Goal: Obtain resource: Download file/media

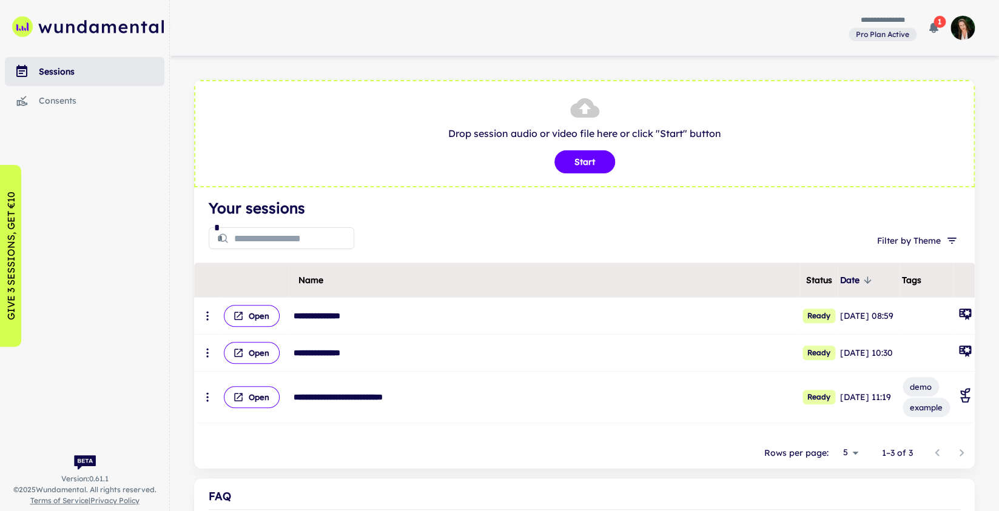
scroll to position [14, 0]
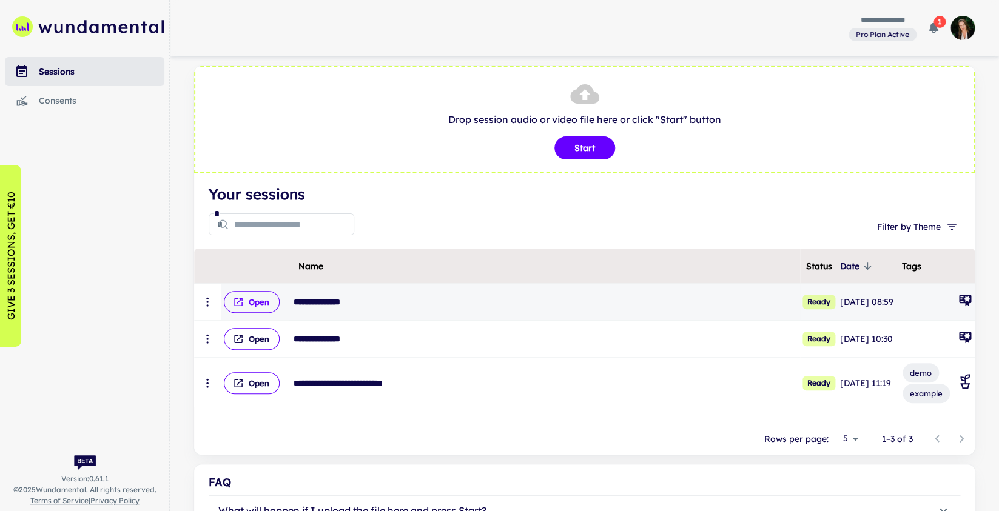
click at [265, 303] on button "Open" at bounding box center [252, 302] width 56 height 22
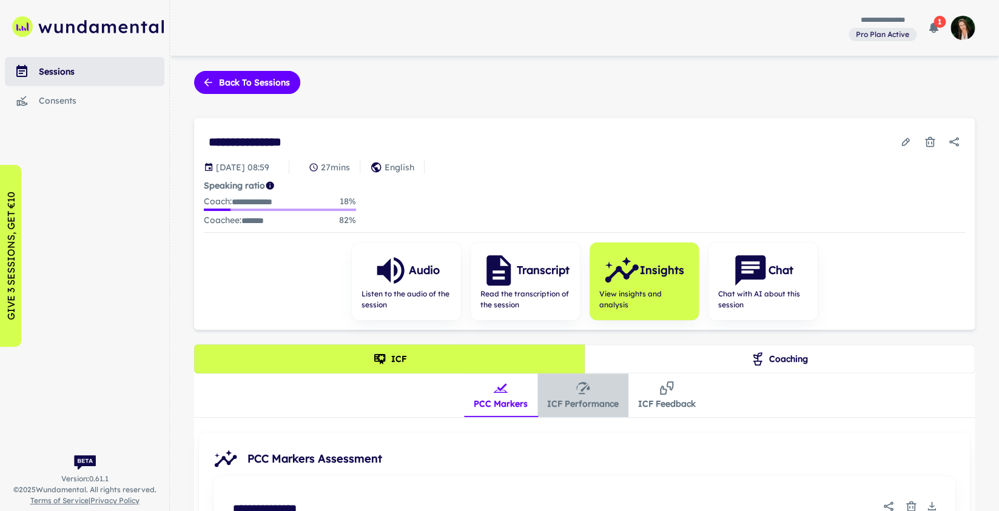
click at [583, 400] on button "ICF Performance" at bounding box center [582, 395] width 91 height 44
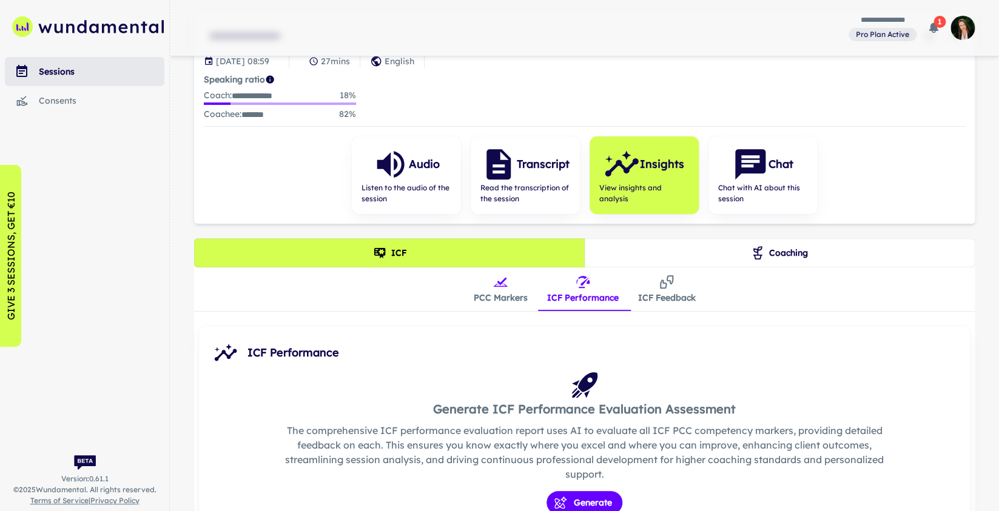
scroll to position [186, 0]
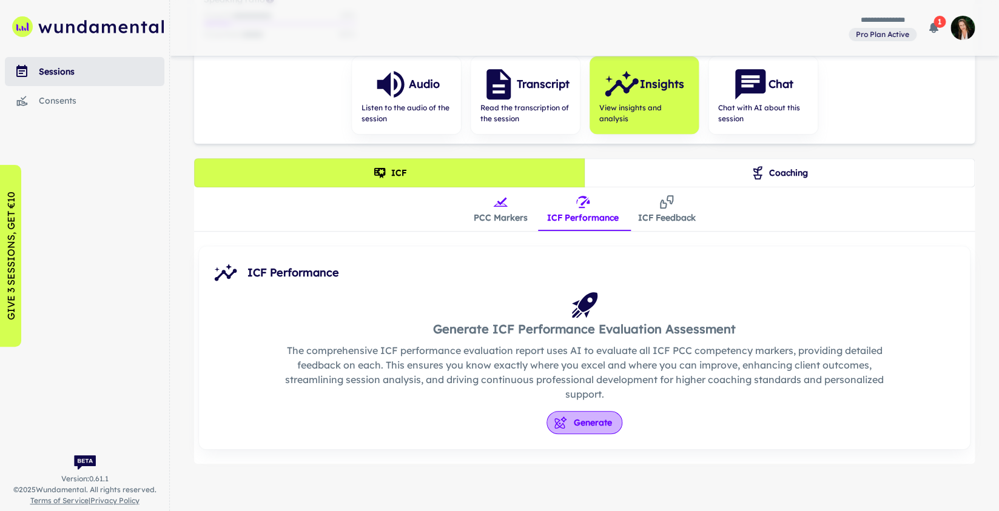
click at [589, 432] on button "Generate" at bounding box center [584, 422] width 76 height 23
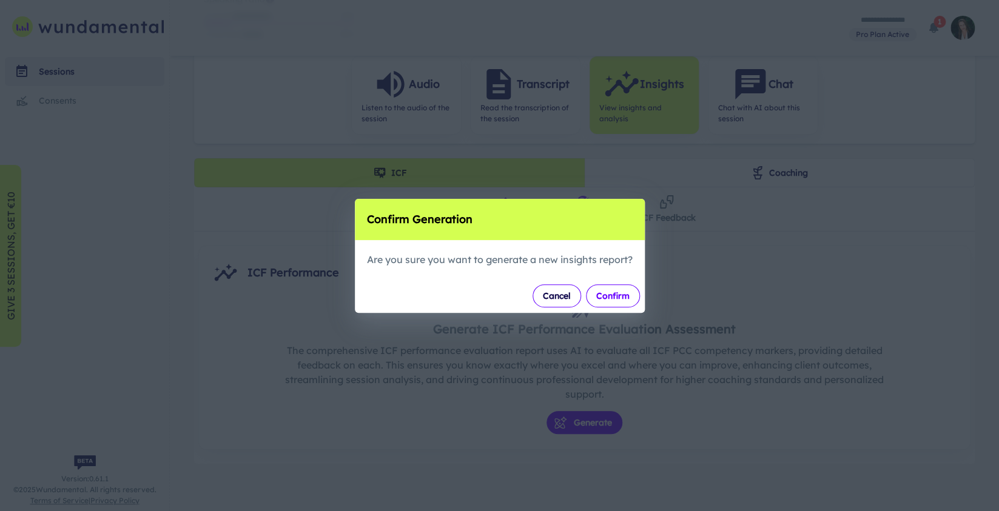
click at [613, 301] on button "Confirm" at bounding box center [613, 295] width 54 height 23
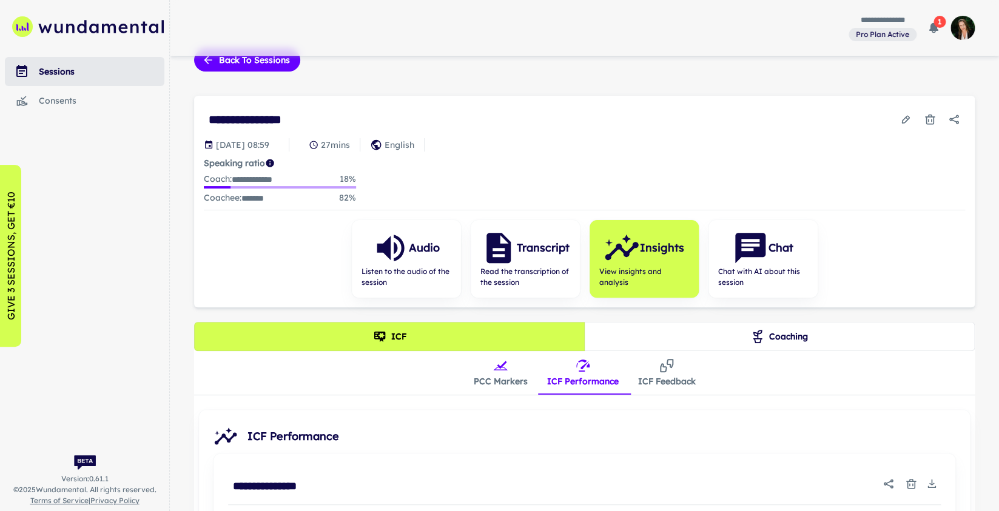
scroll to position [0, 0]
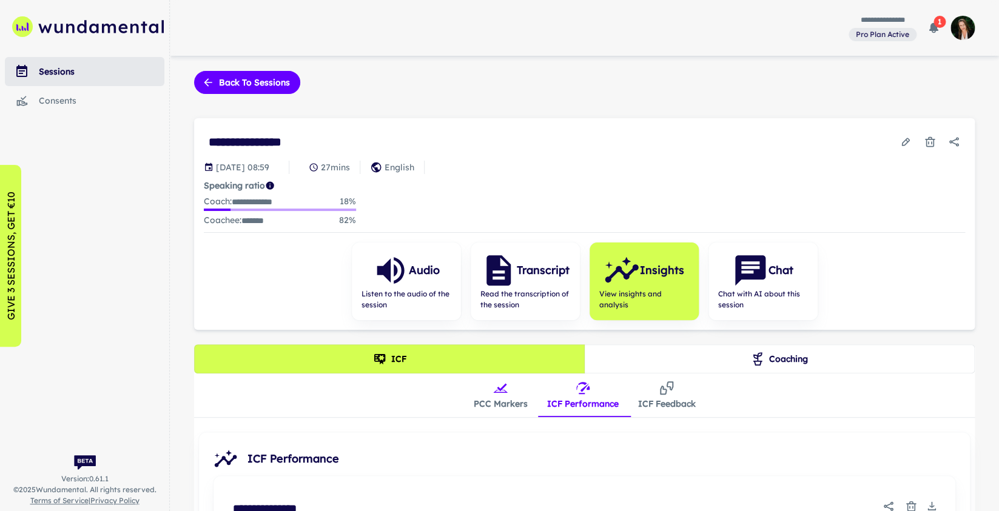
click at [798, 361] on button "Coaching" at bounding box center [779, 358] width 390 height 29
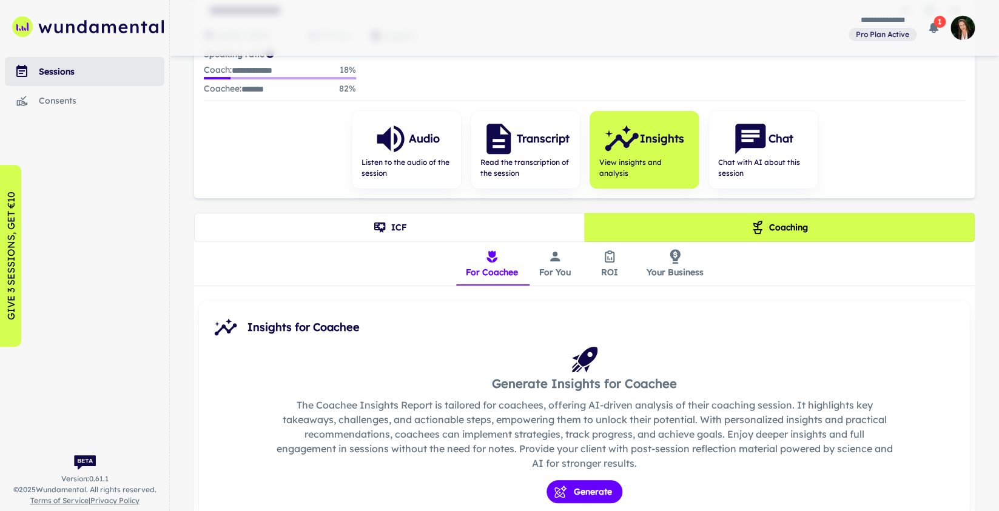
click at [672, 266] on button "Your Business" at bounding box center [675, 264] width 76 height 44
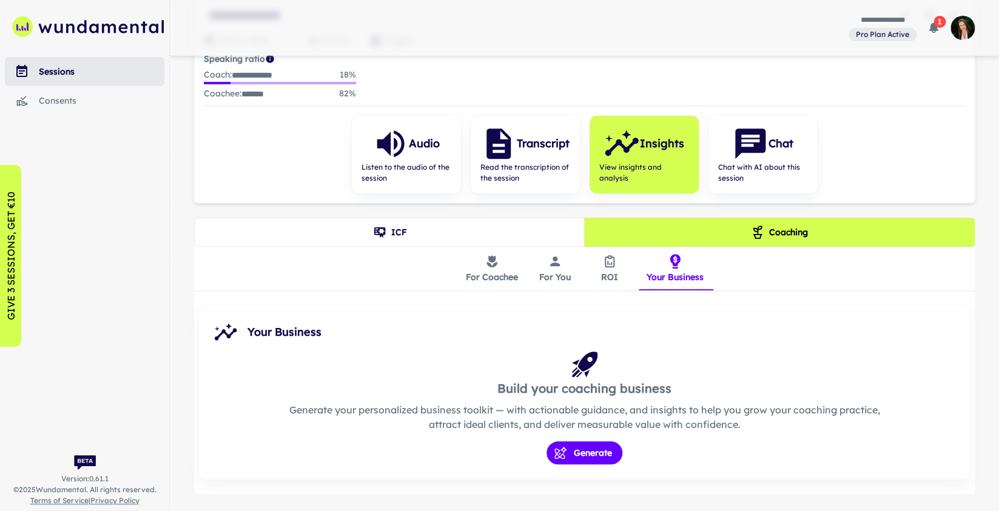
scroll to position [157, 0]
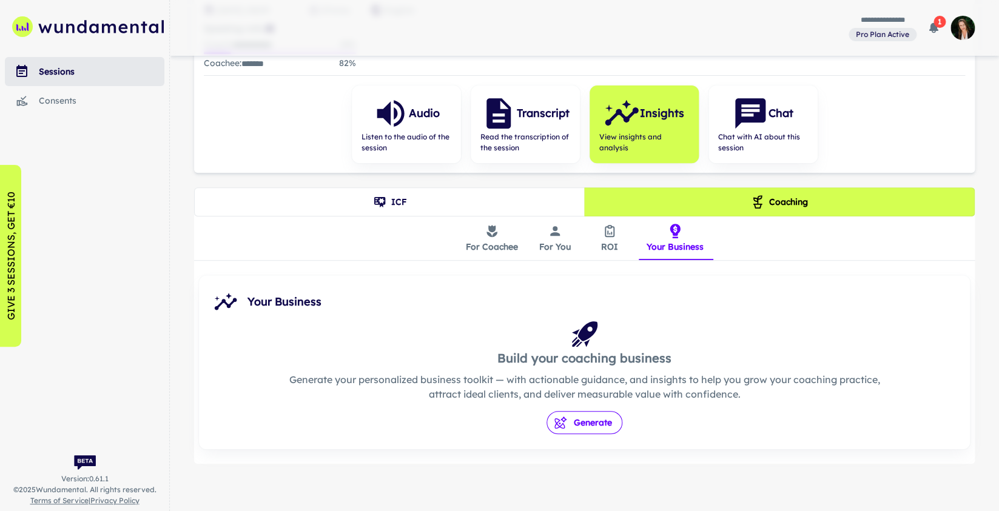
click at [597, 424] on button "Generate" at bounding box center [584, 422] width 76 height 23
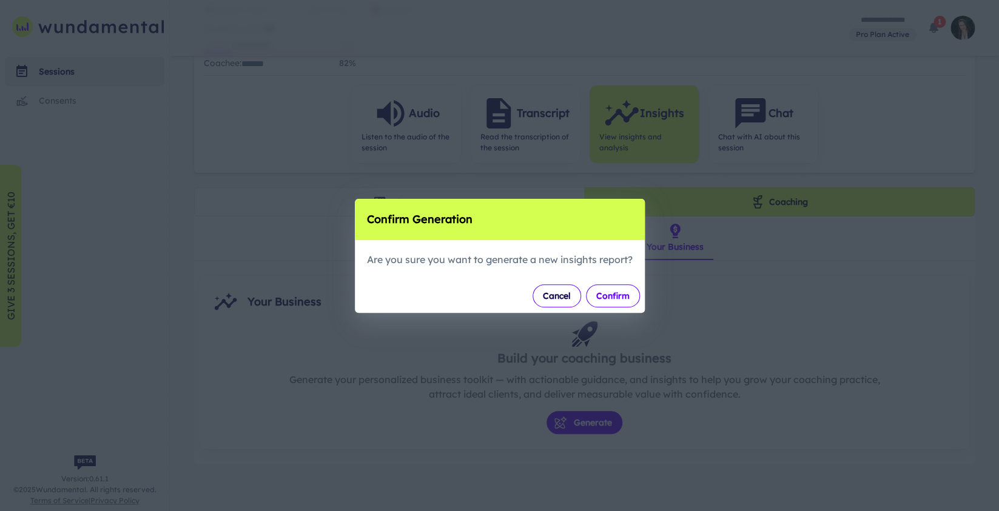
click at [618, 294] on button "Confirm" at bounding box center [613, 295] width 54 height 23
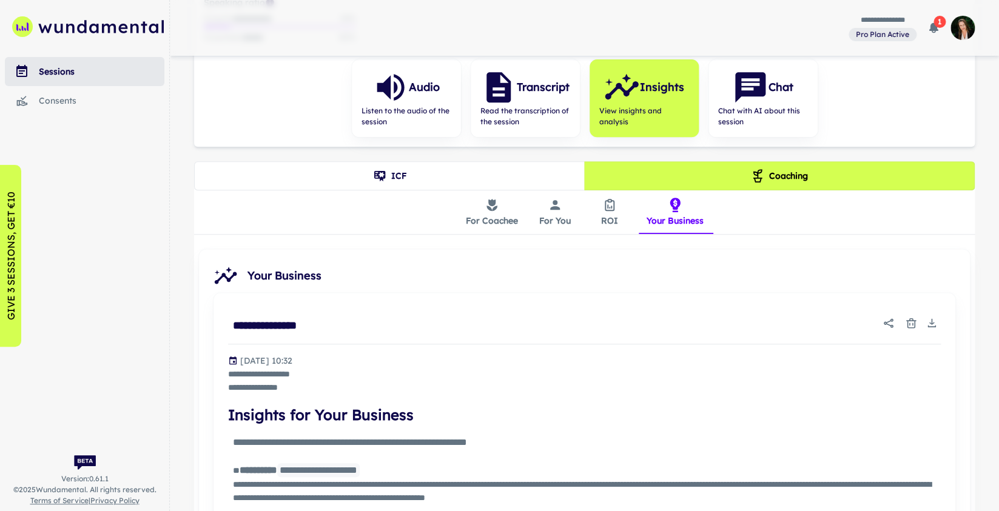
scroll to position [158, 0]
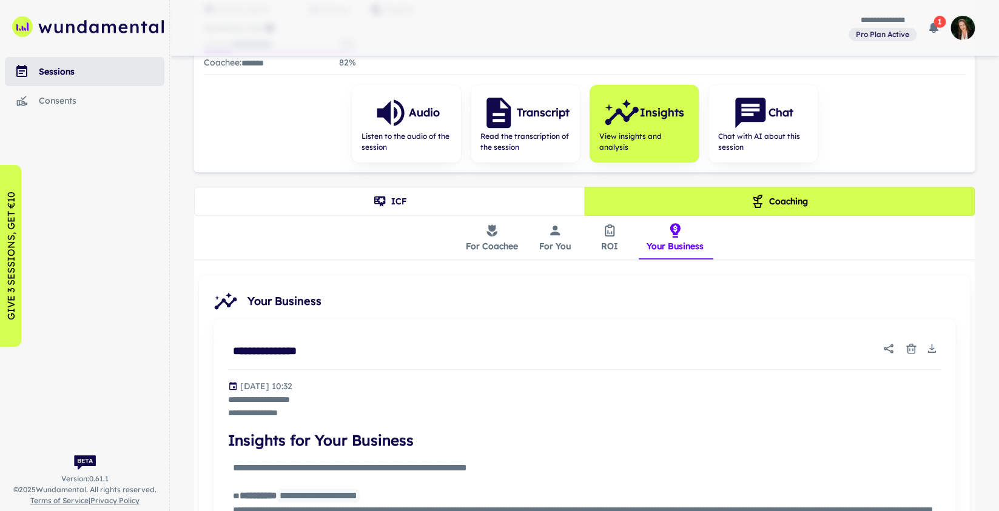
click at [496, 235] on icon "insights tabs" at bounding box center [491, 230] width 15 height 15
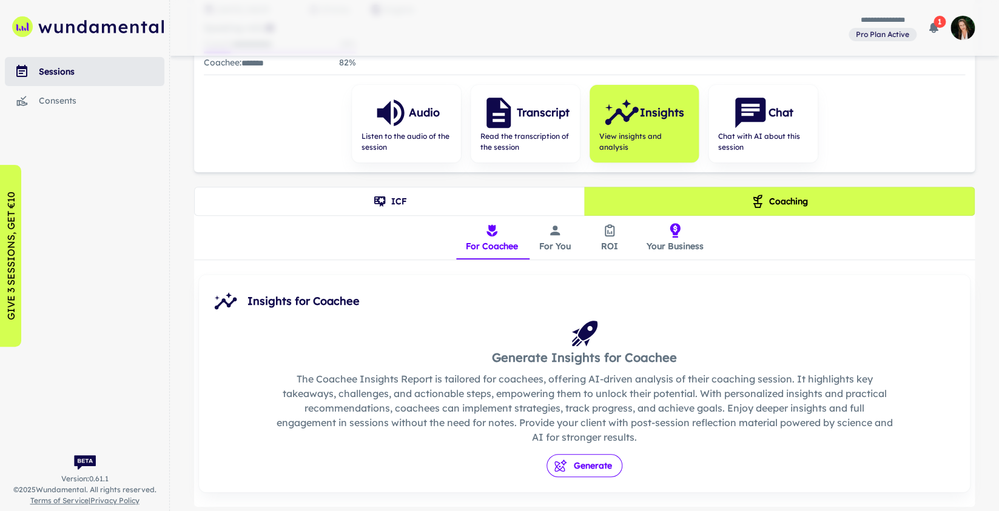
click at [580, 467] on button "Generate" at bounding box center [584, 465] width 76 height 23
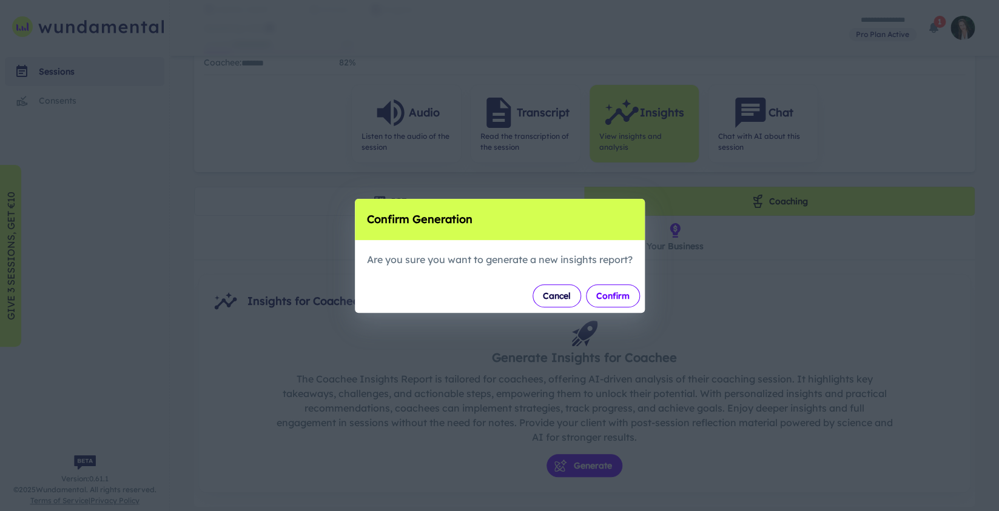
click at [621, 297] on button "Confirm" at bounding box center [613, 295] width 54 height 23
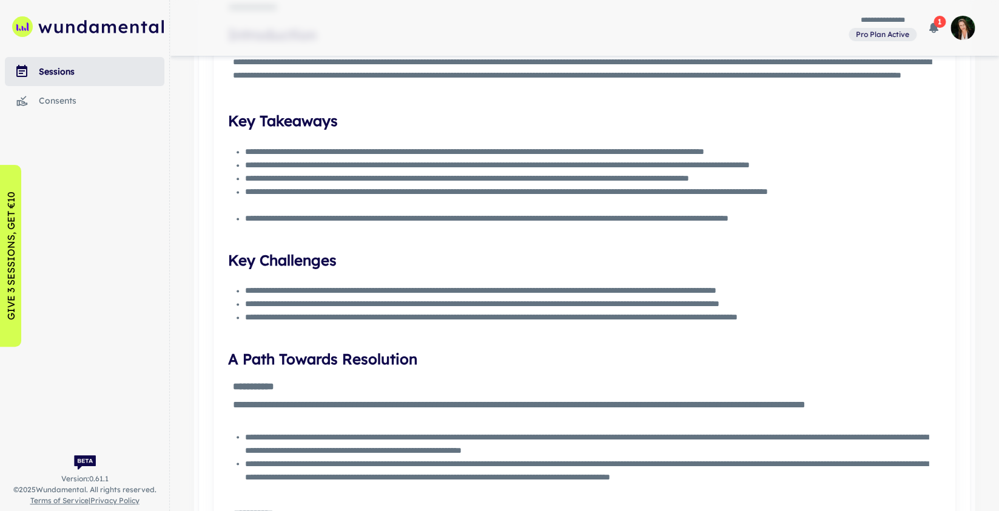
scroll to position [432, 0]
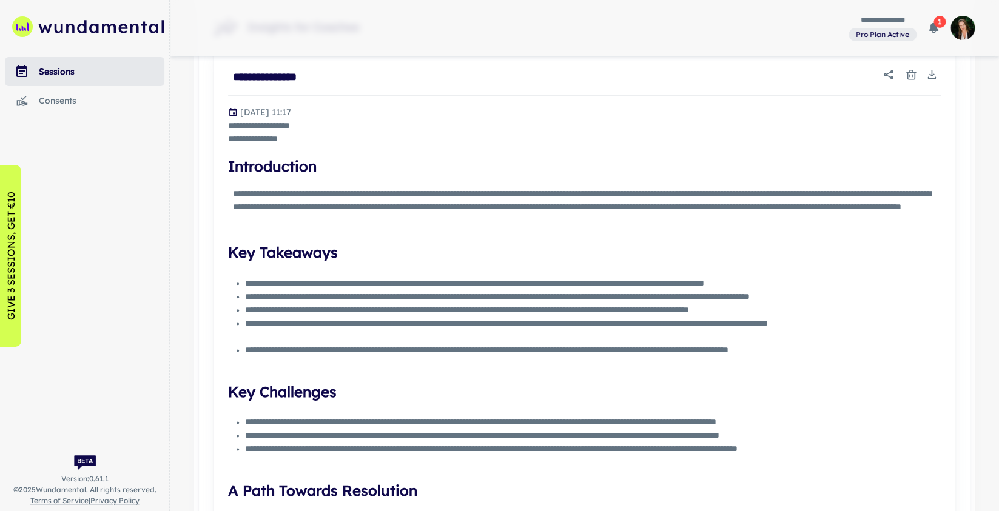
click at [932, 74] on icon "Download" at bounding box center [931, 75] width 12 height 12
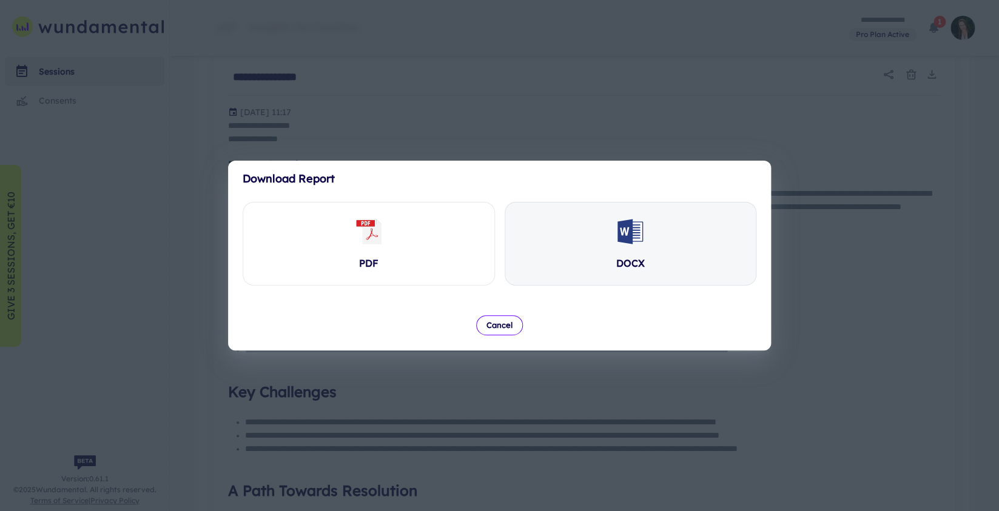
click at [655, 235] on div "DOCX" at bounding box center [630, 244] width 251 height 82
